Goal: Information Seeking & Learning: Learn about a topic

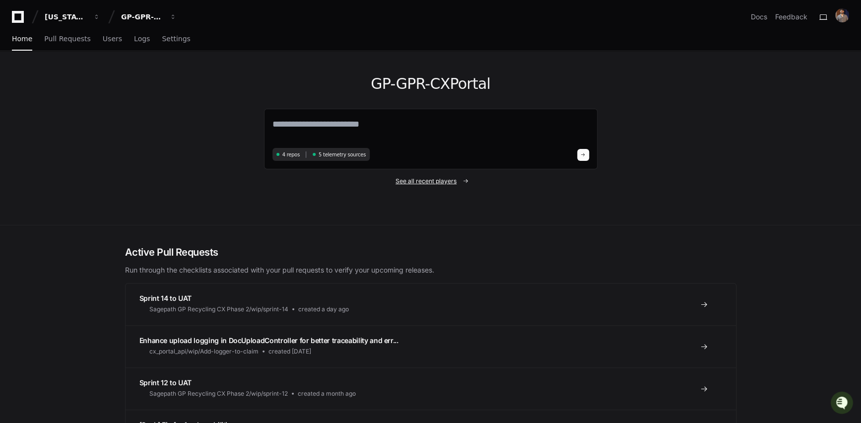
click at [421, 179] on span "See all recent players" at bounding box center [426, 181] width 61 height 8
click at [432, 180] on span "See all recent players" at bounding box center [426, 181] width 61 height 8
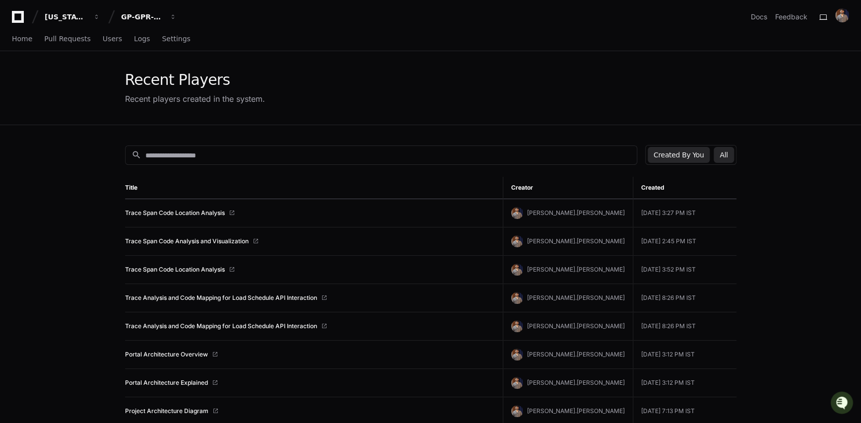
click at [724, 155] on button "All" at bounding box center [724, 155] width 20 height 16
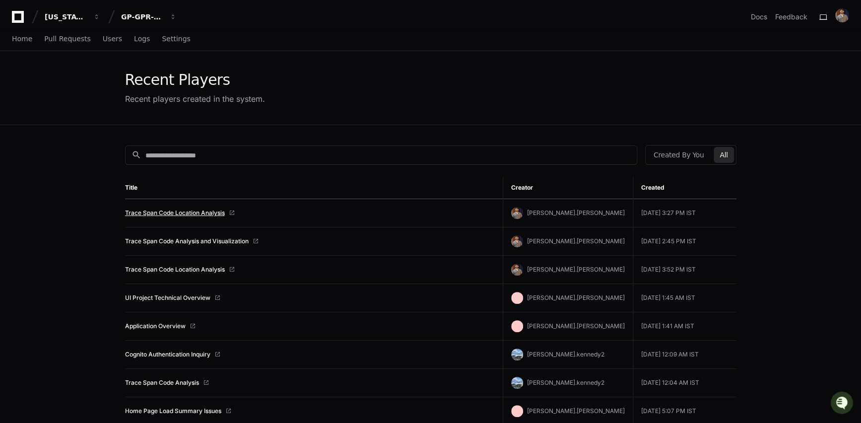
click at [190, 213] on link "Trace Span Code Location Analysis" at bounding box center [175, 213] width 100 height 8
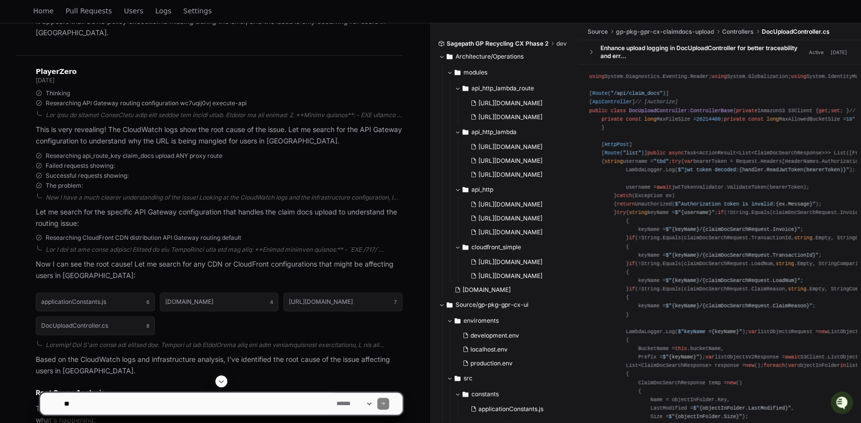
scroll to position [1967, 0]
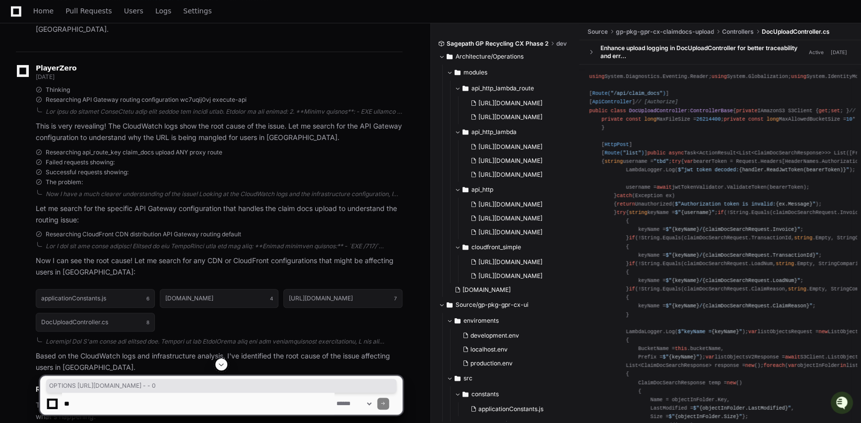
drag, startPoint x: 99, startPoint y: 176, endPoint x: 230, endPoint y: 192, distance: 131.5
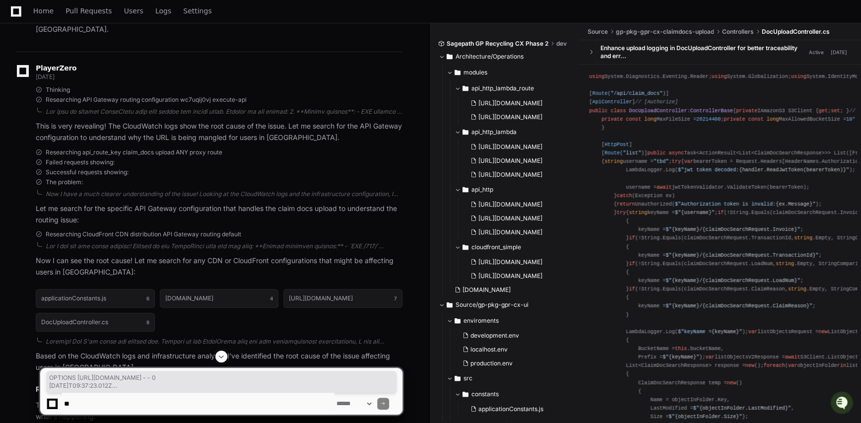
drag, startPoint x: 252, startPoint y: 203, endPoint x: 271, endPoint y: 248, distance: 48.7
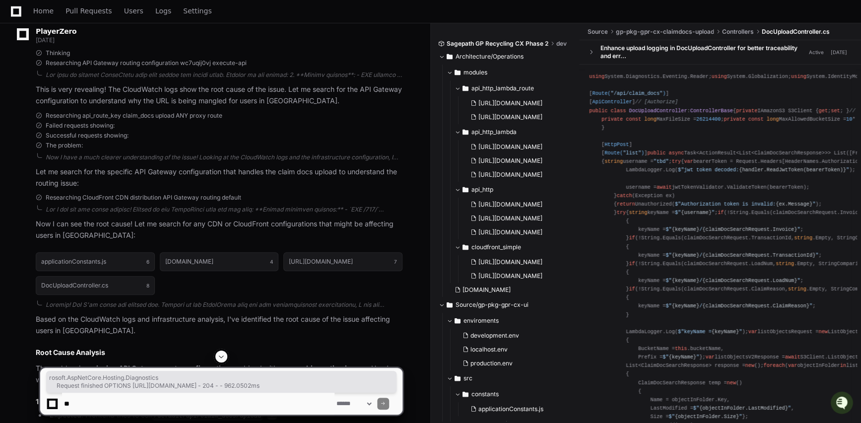
drag, startPoint x: 276, startPoint y: 274, endPoint x: 63, endPoint y: 254, distance: 213.9
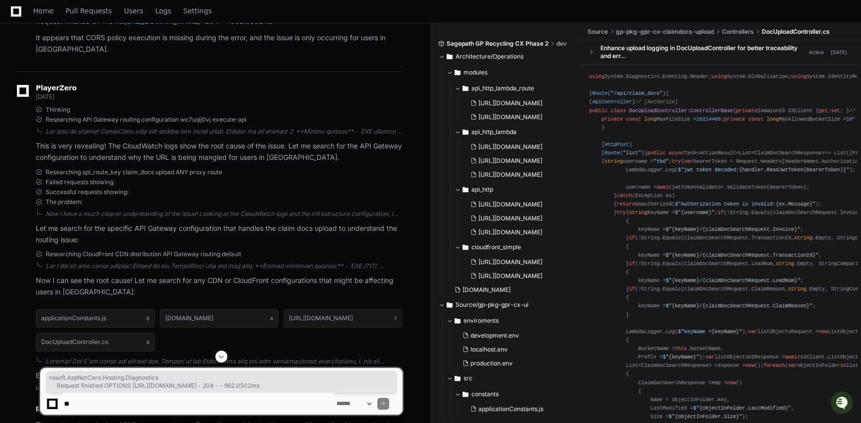
scroll to position [1946, 0]
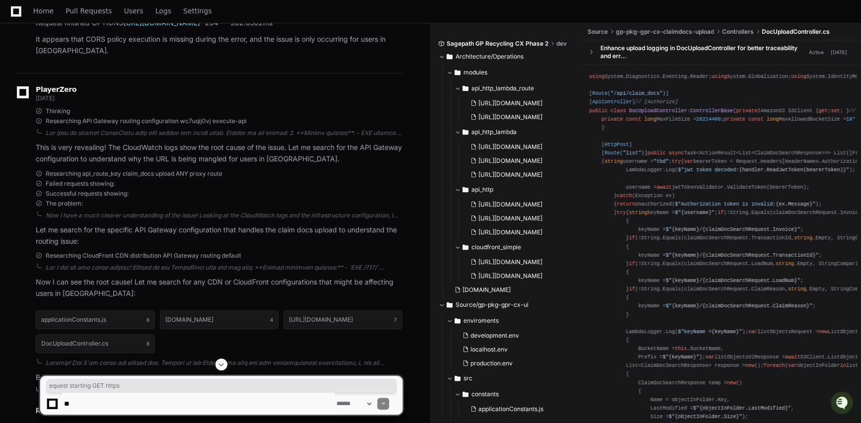
drag, startPoint x: 48, startPoint y: 79, endPoint x: 141, endPoint y: 88, distance: 93.3
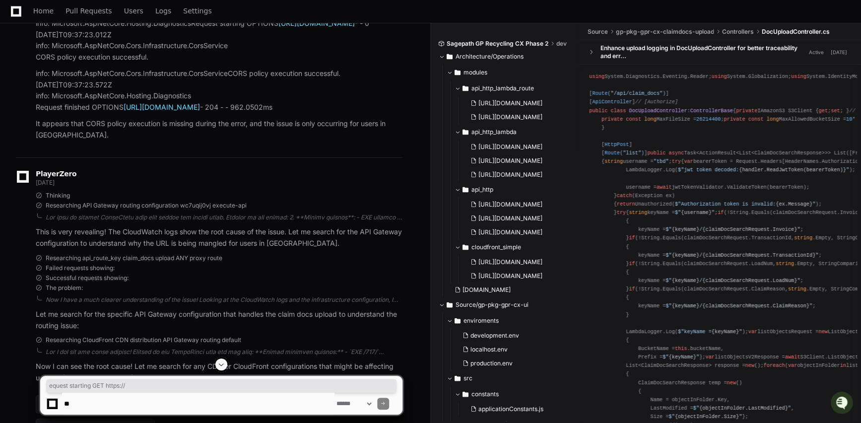
scroll to position [1856, 0]
